Goal: Task Accomplishment & Management: Use online tool/utility

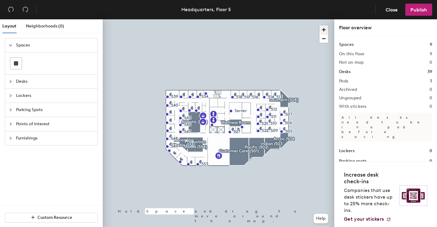
click at [322, 29] on span "button" at bounding box center [324, 29] width 9 height 9
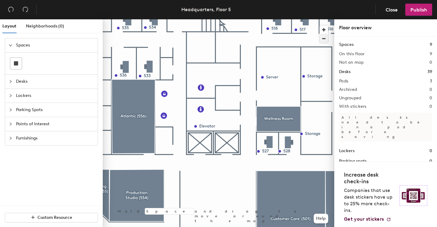
click at [322, 39] on span "button" at bounding box center [324, 38] width 9 height 8
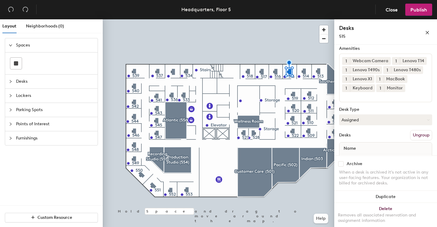
scroll to position [36, 0]
click at [364, 121] on button "Assigned" at bounding box center [385, 119] width 93 height 11
click at [363, 157] on div "Hoteled" at bounding box center [370, 156] width 60 height 9
click at [421, 3] on header "Headquarters, Floor 5 Close Publish" at bounding box center [218, 9] width 437 height 19
click at [423, 10] on span "Publish" at bounding box center [419, 10] width 17 height 6
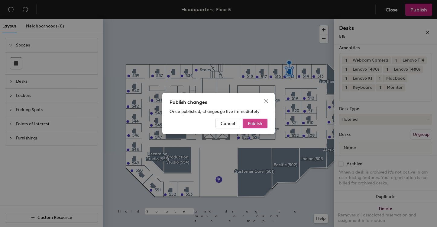
click at [256, 123] on span "Publish" at bounding box center [255, 123] width 15 height 5
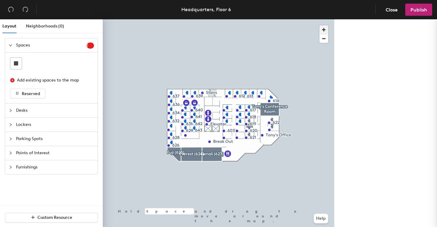
click at [324, 29] on span "button" at bounding box center [324, 29] width 9 height 9
